Goal: Task Accomplishment & Management: Use online tool/utility

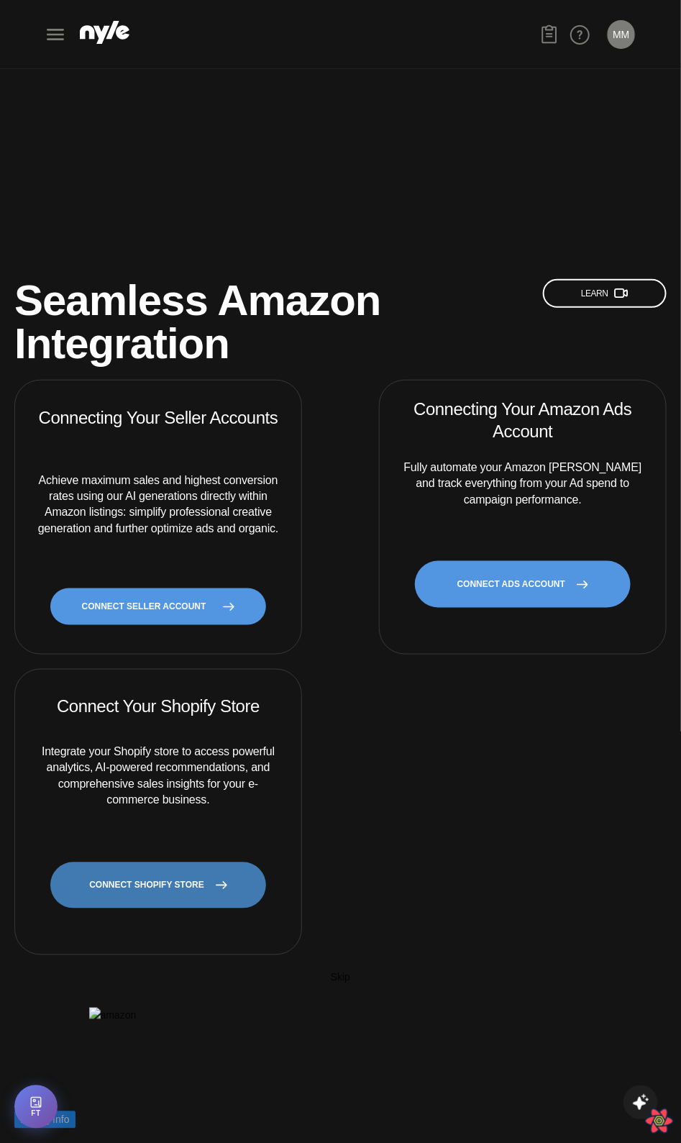
click at [138, 862] on link "CONNECT SHOPIFY STORE" at bounding box center [158, 885] width 216 height 47
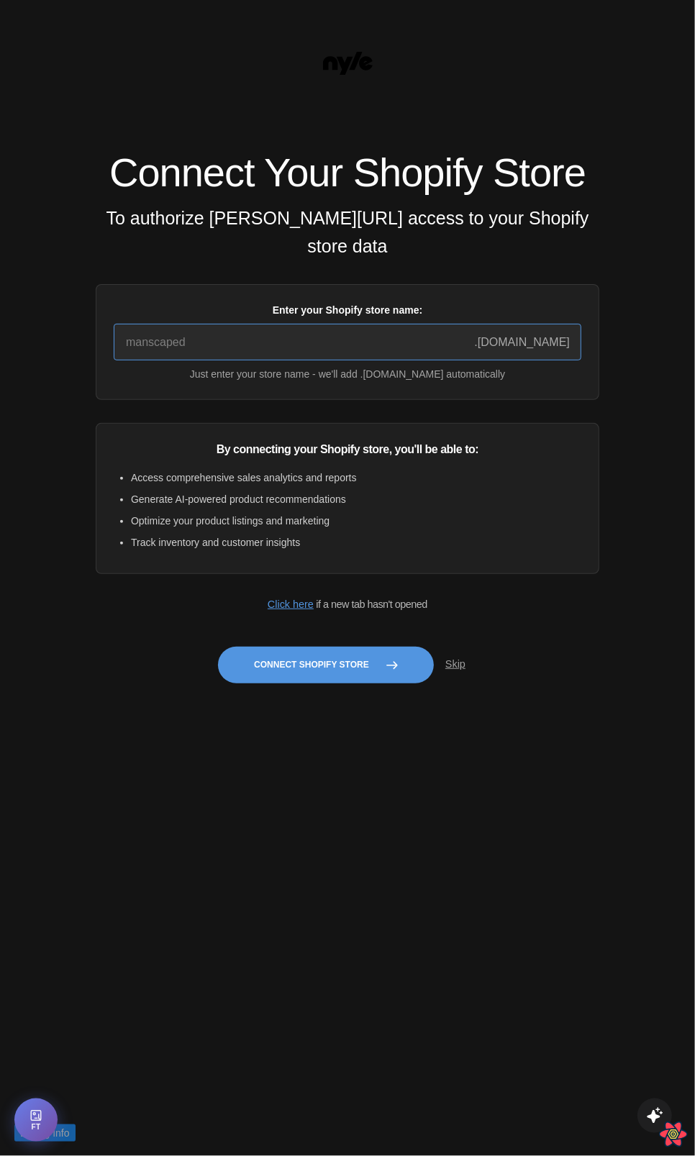
click at [235, 350] on input "Enter your Shopify store name:" at bounding box center [348, 342] width 468 height 37
type input "quickstart-36f922e9"
click at [302, 683] on button "Connect Shopify Store" at bounding box center [326, 665] width 216 height 37
click at [325, 659] on button "Connect Shopify Store" at bounding box center [326, 665] width 216 height 37
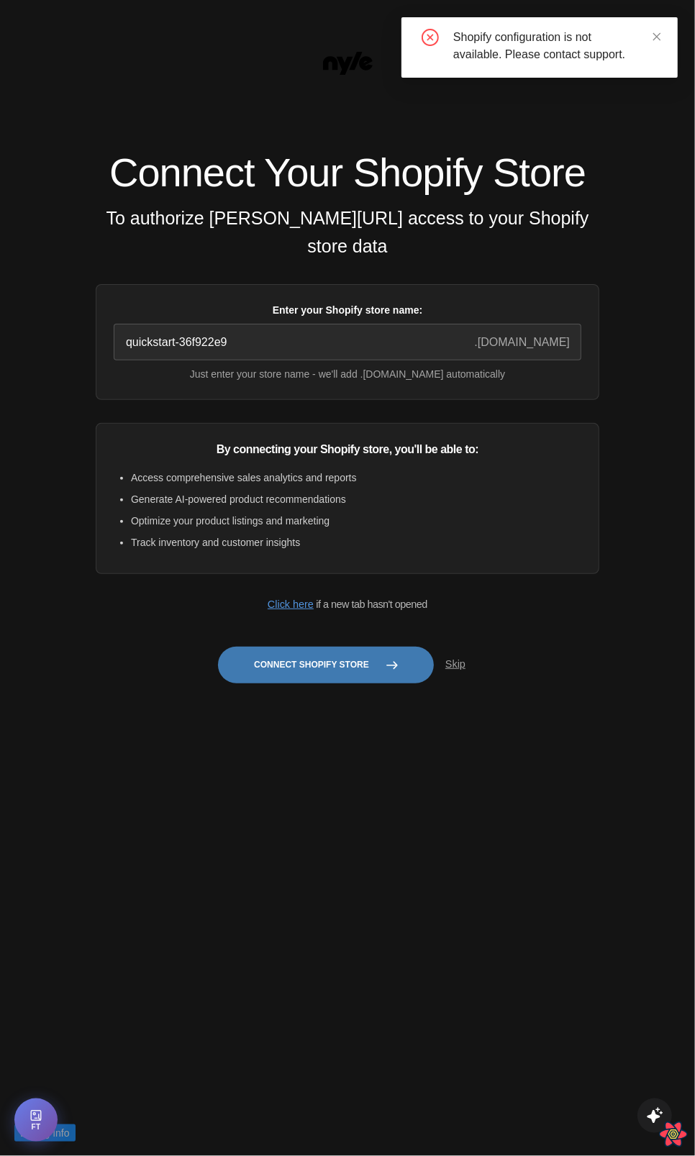
click at [323, 670] on button "Connect Shopify Store" at bounding box center [326, 665] width 216 height 37
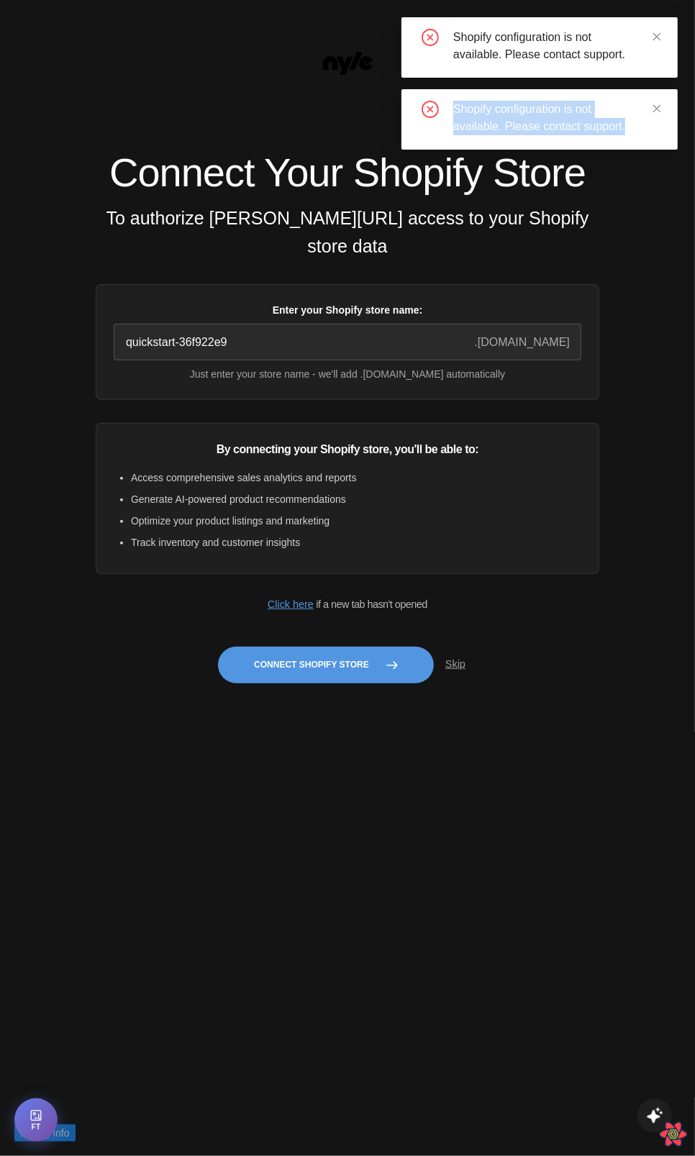
drag, startPoint x: 648, startPoint y: 132, endPoint x: 447, endPoint y: 114, distance: 202.2
click at [447, 114] on div "Shopify configuration is not available. Please contact support." at bounding box center [540, 118] width 242 height 35
copy div "Shopify configuration is not available. Please contact support."
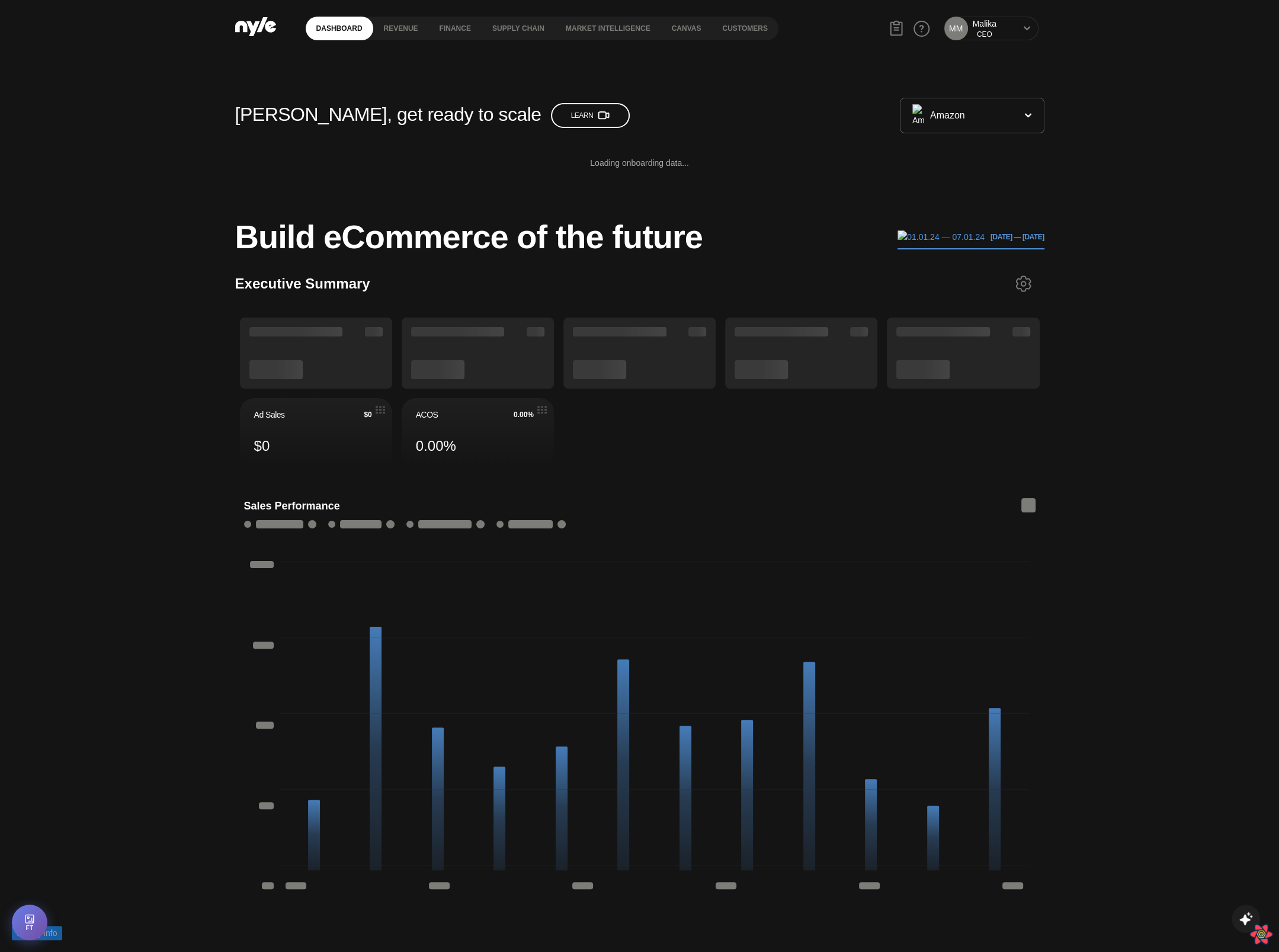
click at [969, 31] on div "MM Malika CEO" at bounding box center [991, 28] width 95 height 24
click at [1015, 26] on div "MM Malika CEO" at bounding box center [991, 28] width 95 height 24
click at [1023, 28] on icon at bounding box center [1026, 28] width 7 height 7
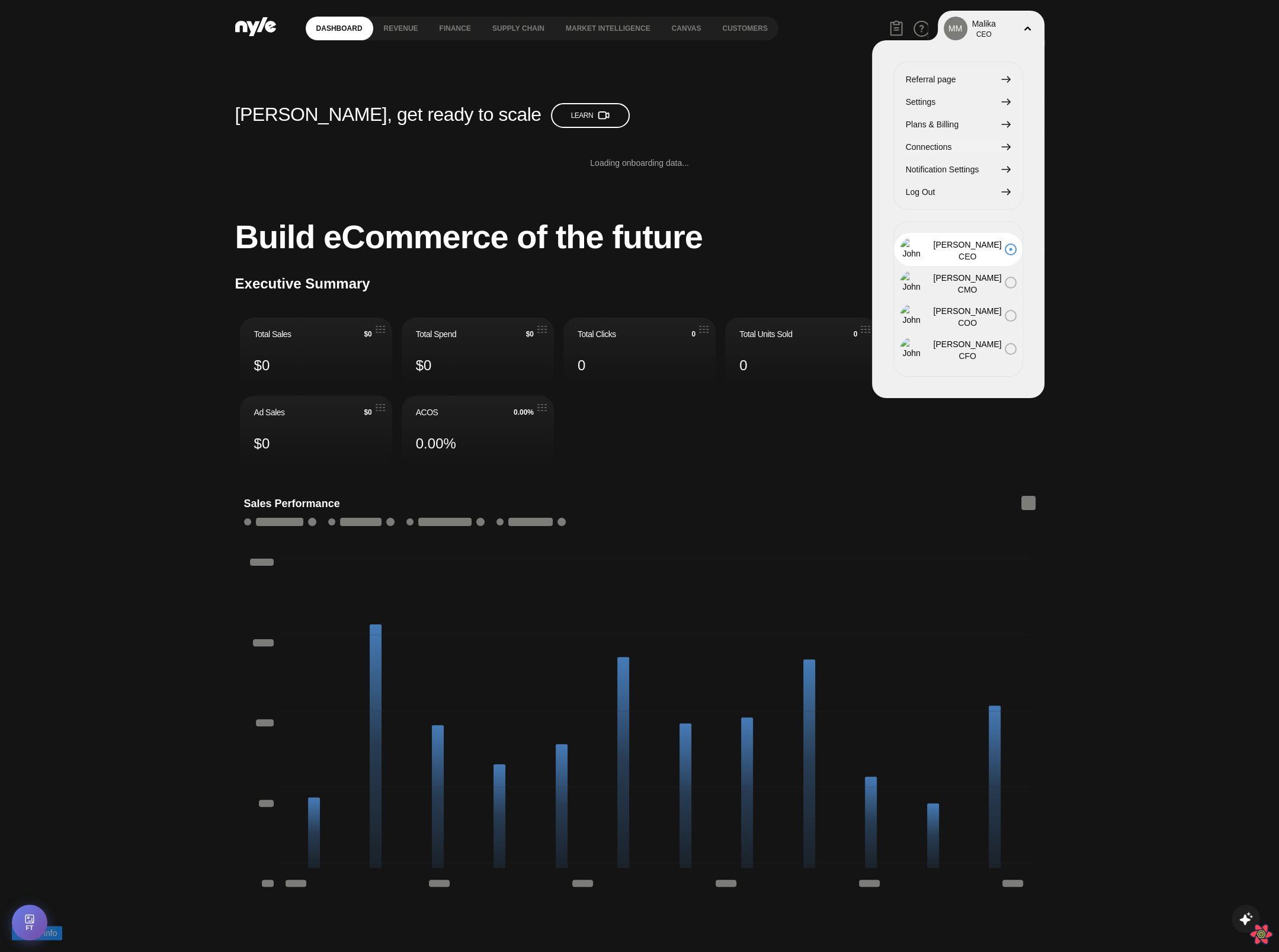
click at [932, 149] on span "Connections" at bounding box center [929, 147] width 46 height 13
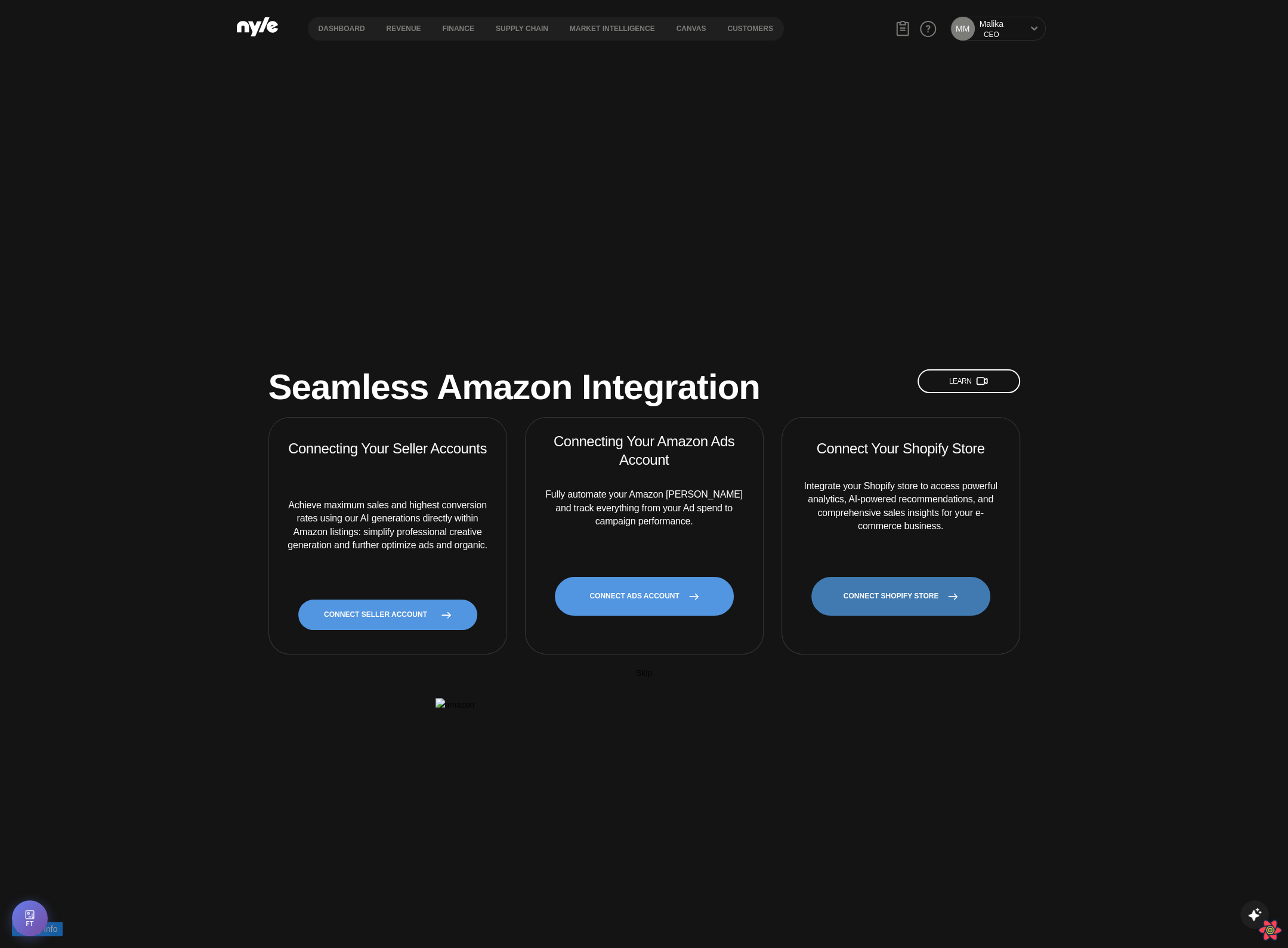
click at [848, 577] on link "CONNECT SHOPIFY STORE" at bounding box center [901, 596] width 179 height 39
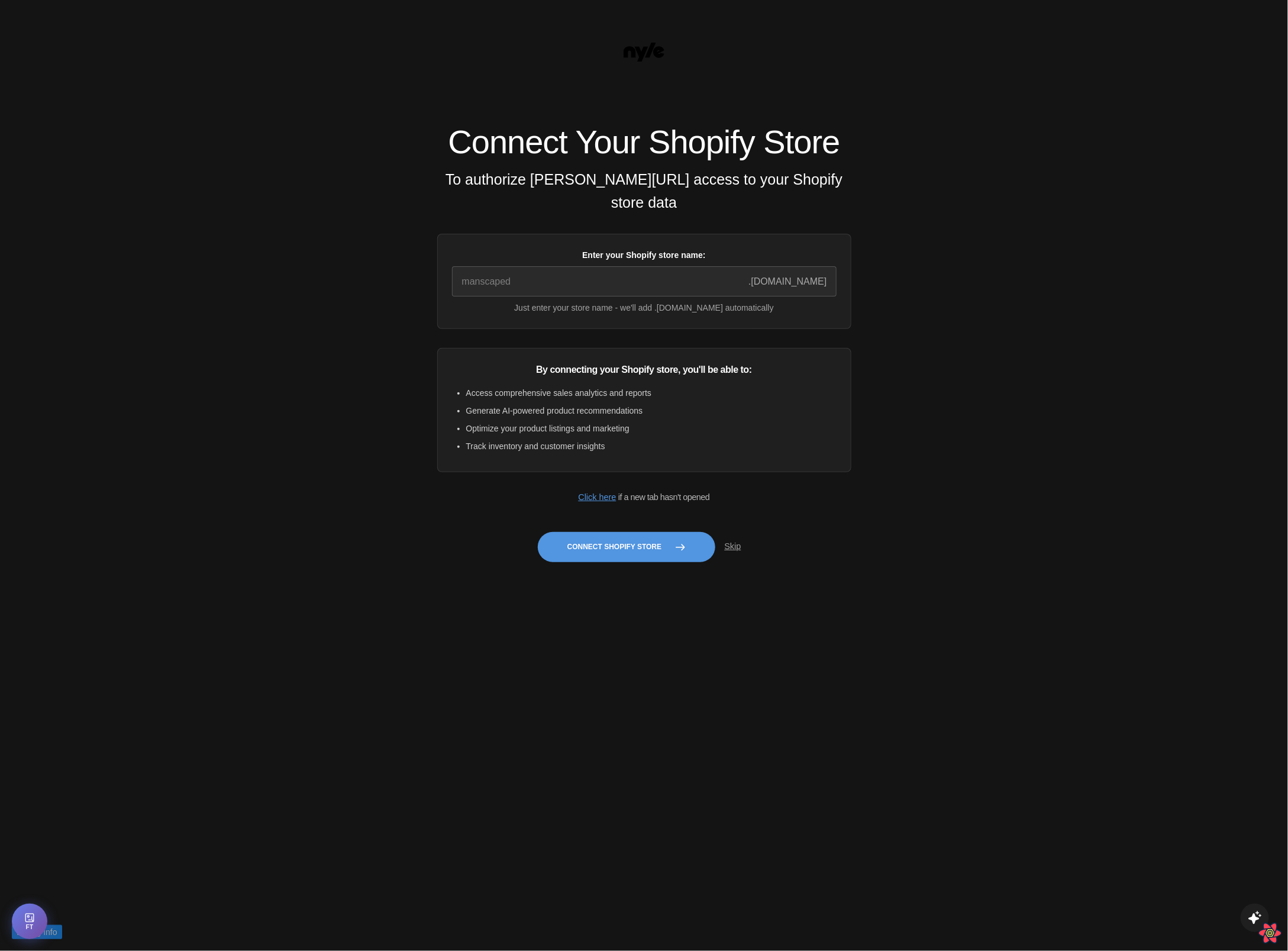
drag, startPoint x: 532, startPoint y: 267, endPoint x: 524, endPoint y: 294, distance: 28.2
click at [532, 262] on label "Enter your Shopify store name:" at bounding box center [644, 255] width 385 height 13
click at [532, 270] on input "Enter your Shopify store name:" at bounding box center [644, 281] width 385 height 30
click at [524, 294] on input "Enter your Shopify store name:" at bounding box center [644, 281] width 385 height 30
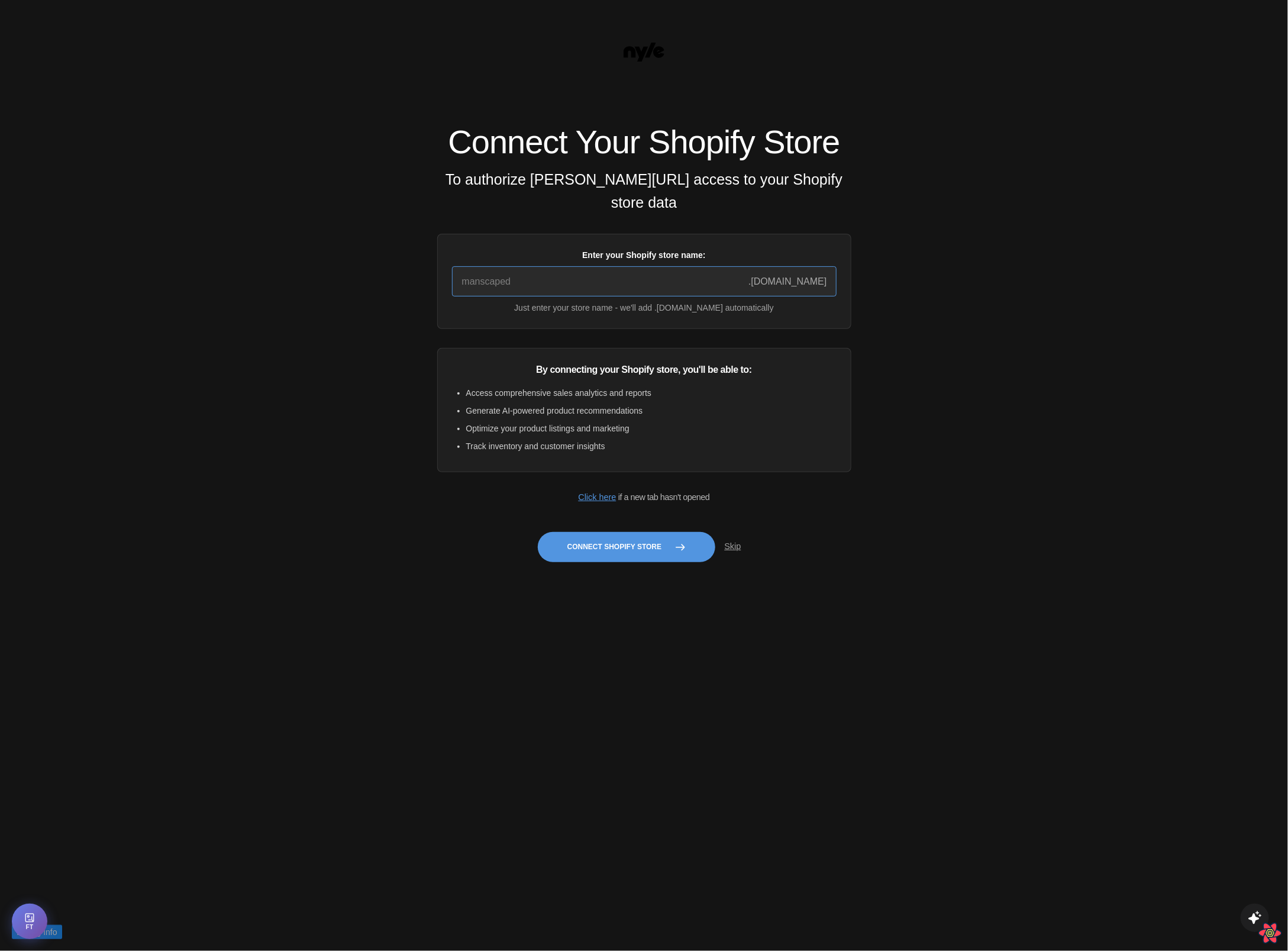
type input "quickstart-36f922e9"
click at [629, 572] on div "Connect Your Shopify Store To authorize Nyle.ai access to your Shopify store da…" at bounding box center [644, 348] width 414 height 446
click at [632, 559] on button "Connect Shopify Store" at bounding box center [627, 547] width 178 height 30
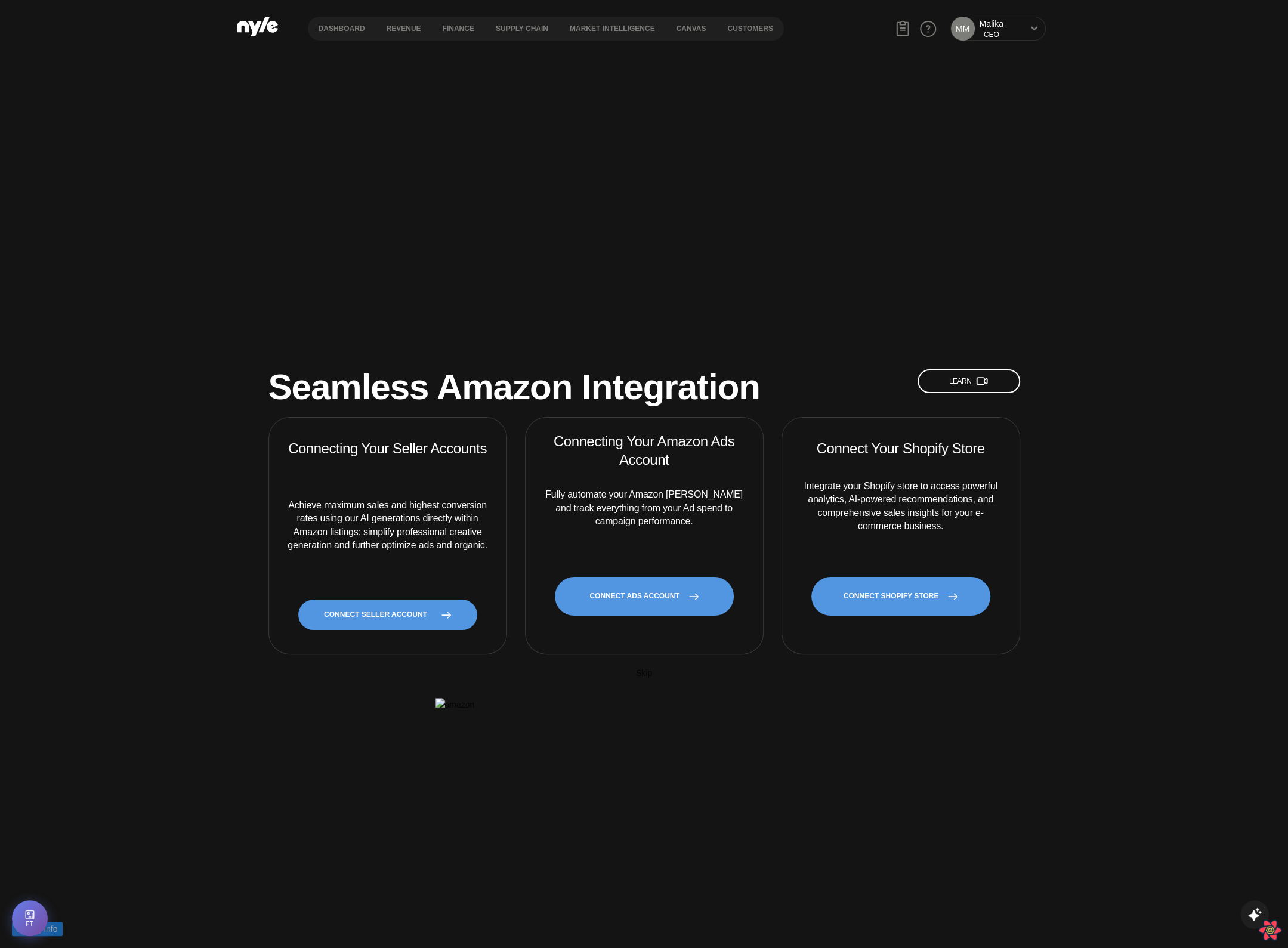
click at [692, 432] on h2 "Connecting Your Amazon Ads Account" at bounding box center [644, 450] width 209 height 37
click at [886, 577] on link "CONNECT SHOPIFY STORE" at bounding box center [901, 596] width 179 height 39
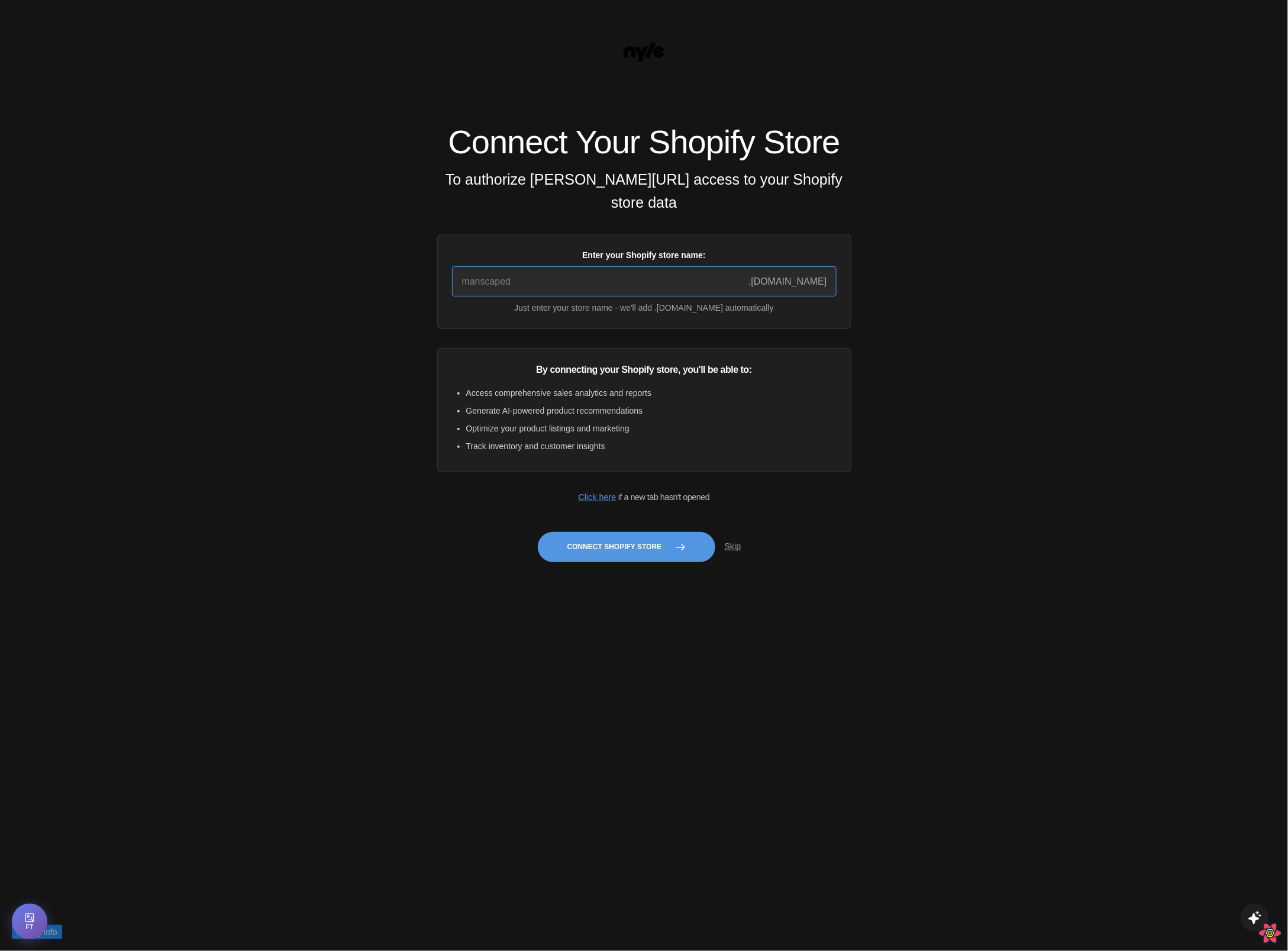
click at [568, 284] on input "Enter your Shopify store name:" at bounding box center [644, 281] width 385 height 30
type input "quickstart-36f922e9"
click at [622, 558] on button "Connect Shopify Store" at bounding box center [627, 547] width 178 height 30
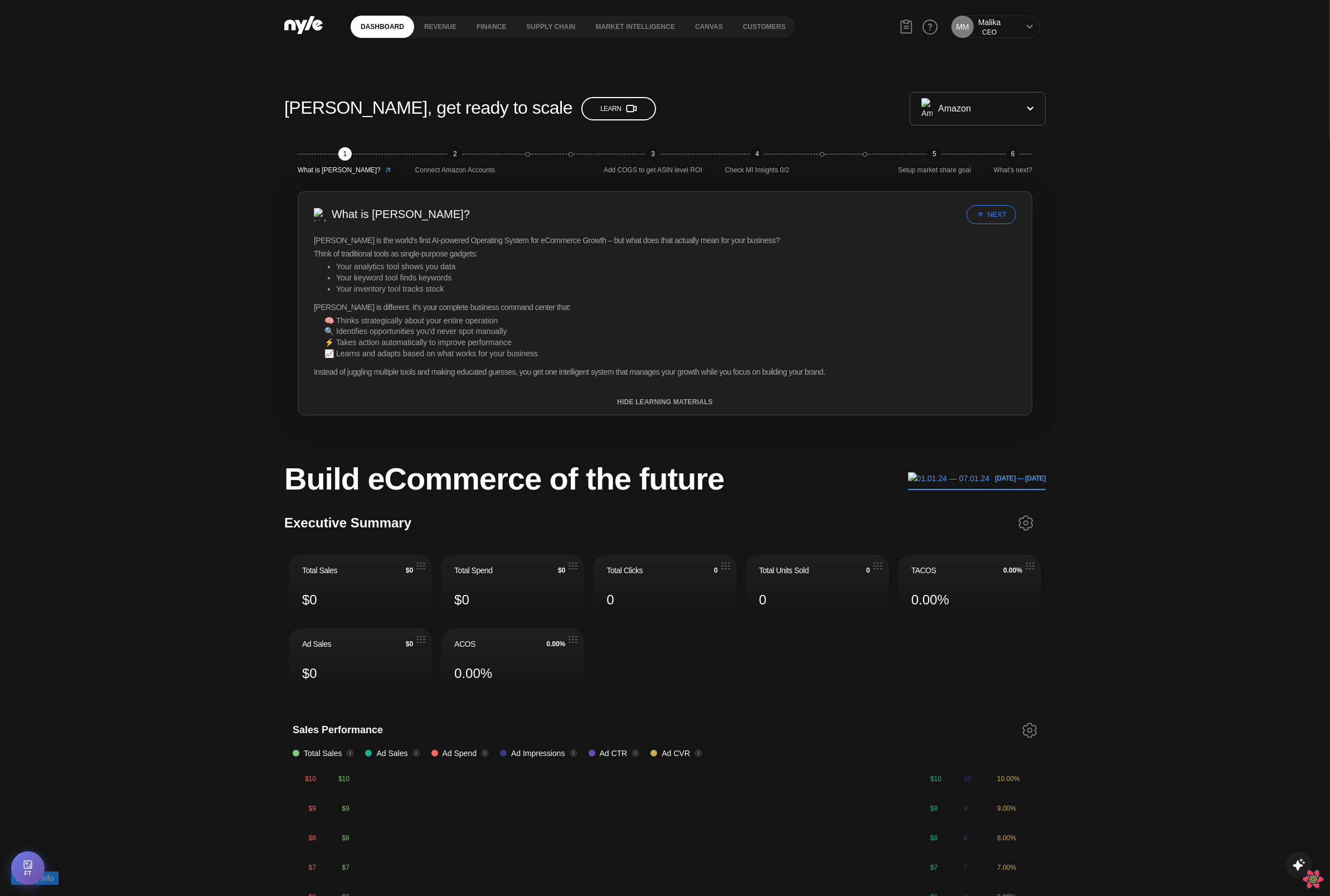
click at [1028, 25] on icon at bounding box center [1029, 26] width 7 height 7
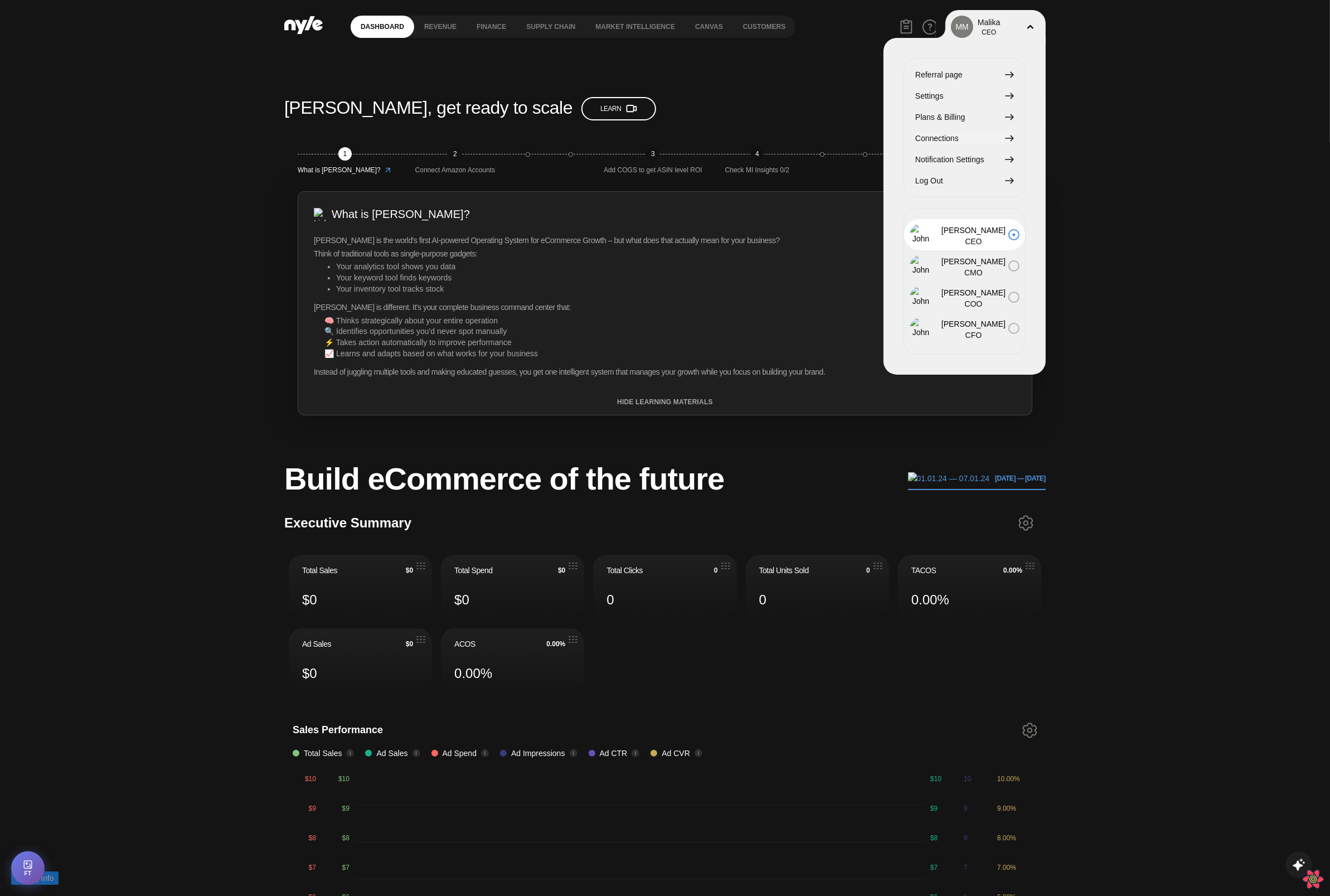
click at [935, 140] on span "Connections" at bounding box center [937, 138] width 43 height 12
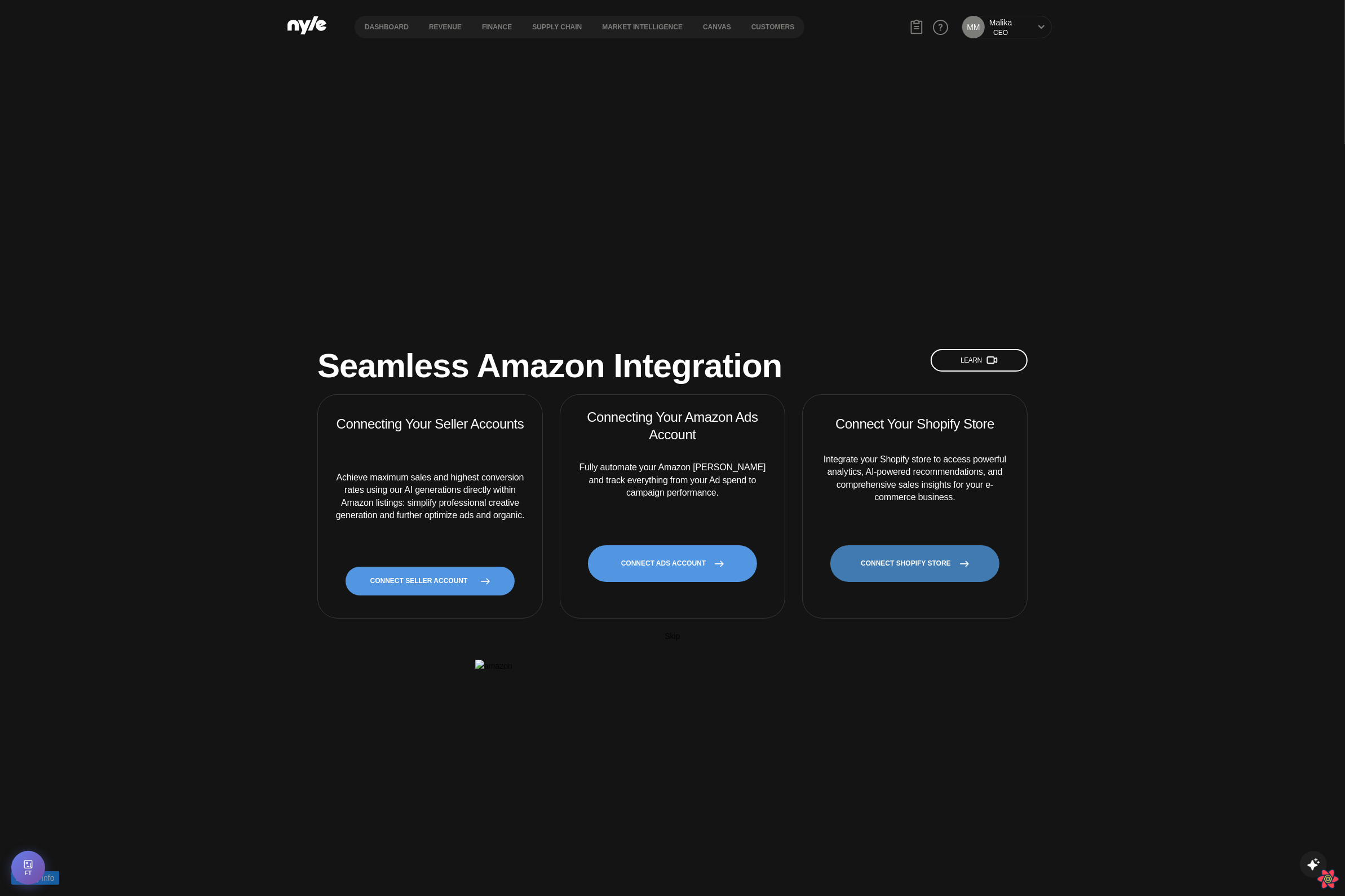
click at [916, 546] on link "CONNECT SHOPIFY STORE" at bounding box center [915, 564] width 169 height 37
